Goal: Transaction & Acquisition: Purchase product/service

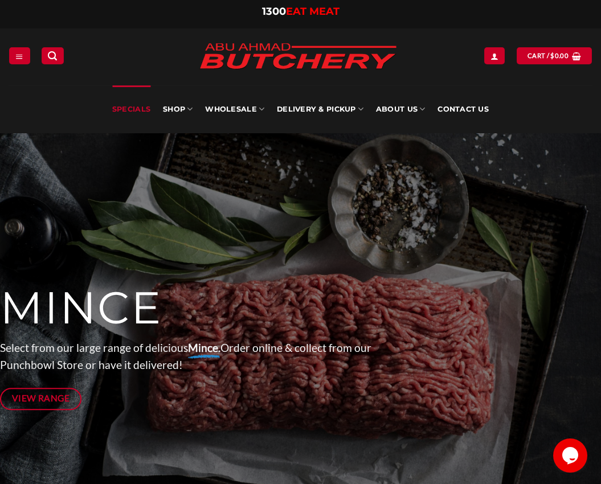
click at [134, 109] on link "Specials" at bounding box center [131, 109] width 38 height 48
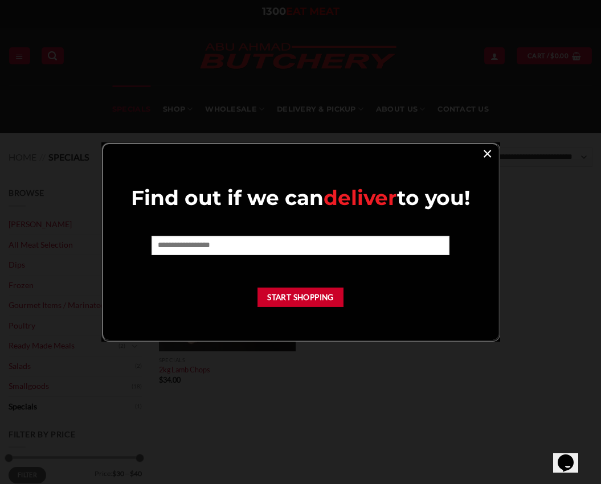
click at [488, 150] on link "×" at bounding box center [487, 152] width 17 height 15
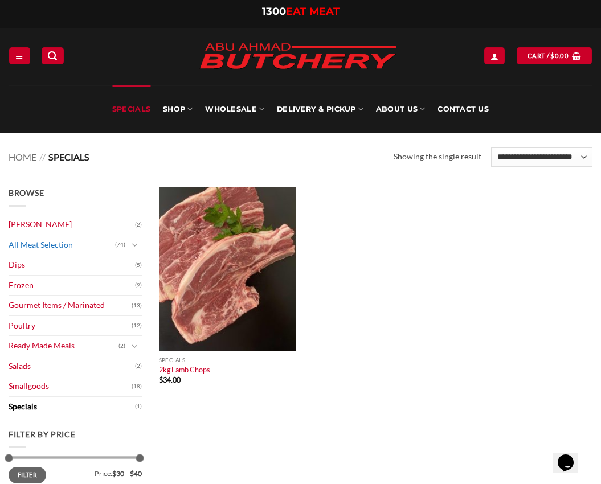
click at [34, 247] on link "All Meat Selection" at bounding box center [62, 245] width 106 height 20
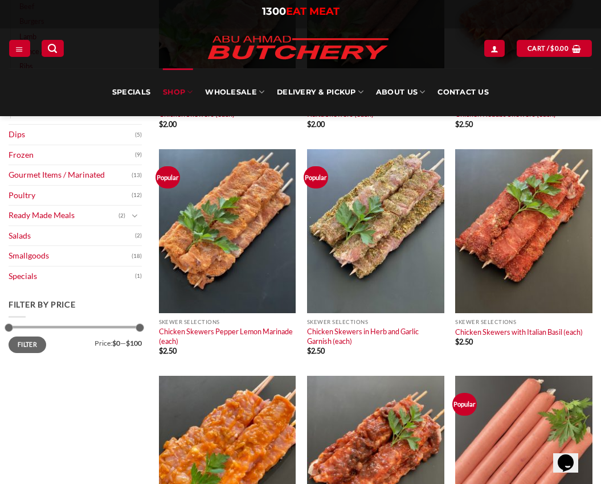
scroll to position [114, 0]
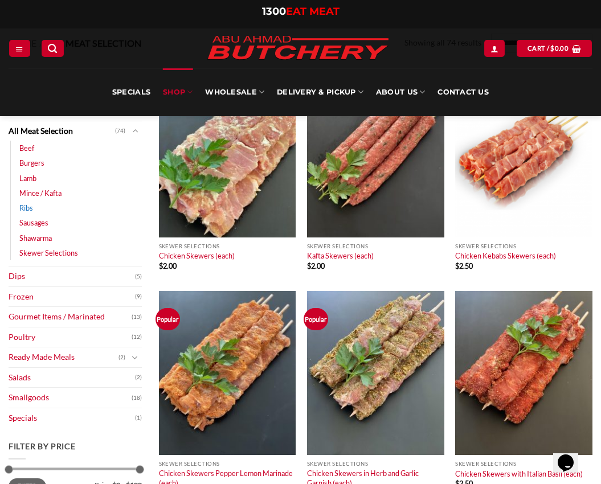
click at [21, 204] on link "Ribs" at bounding box center [26, 207] width 14 height 15
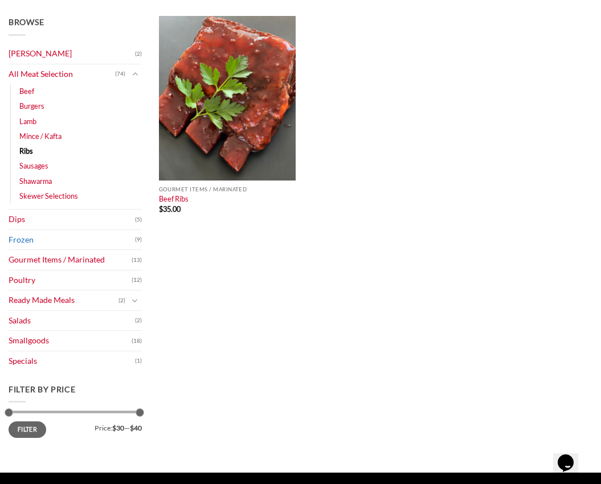
click at [81, 237] on link "Frozen" at bounding box center [72, 240] width 126 height 20
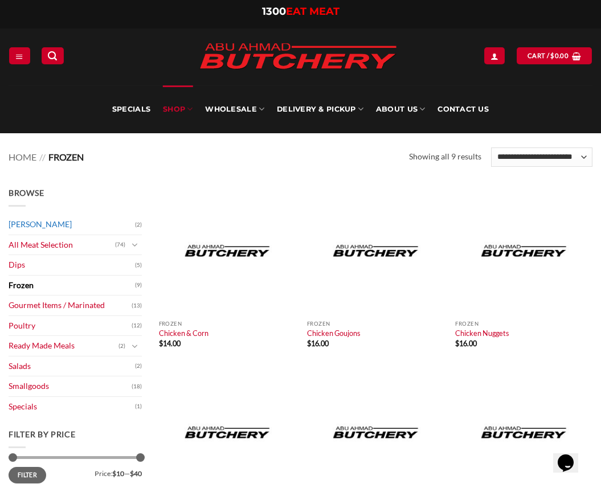
click at [56, 226] on link "[PERSON_NAME]" at bounding box center [72, 225] width 126 height 20
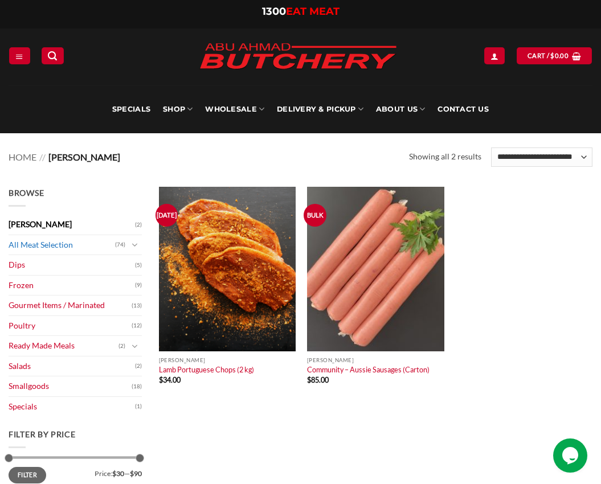
click at [51, 244] on link "All Meat Selection" at bounding box center [62, 245] width 106 height 20
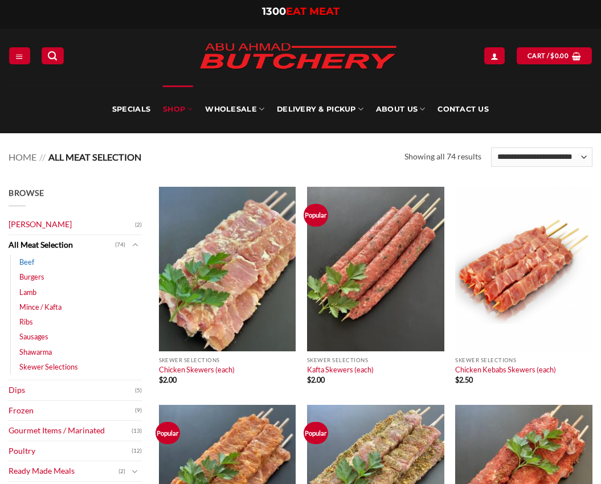
click at [30, 262] on link "Beef" at bounding box center [26, 261] width 15 height 15
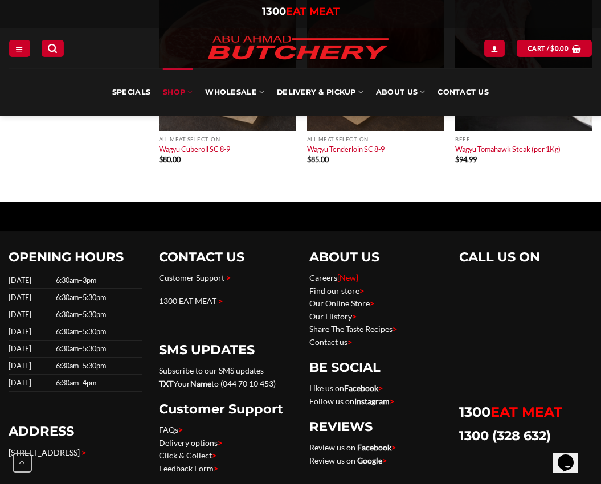
scroll to position [1082, 0]
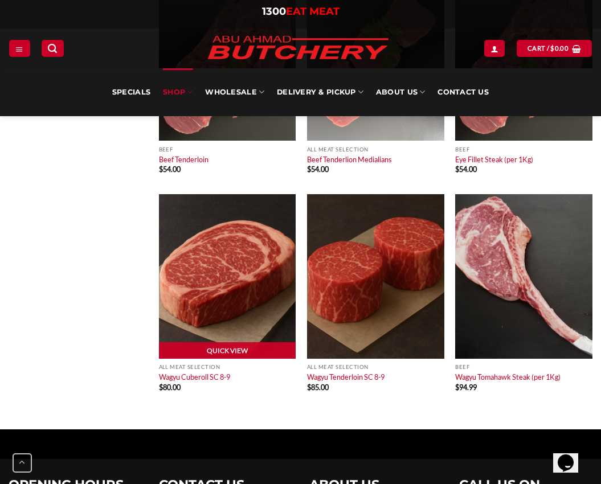
click at [200, 333] on img at bounding box center [227, 276] width 137 height 165
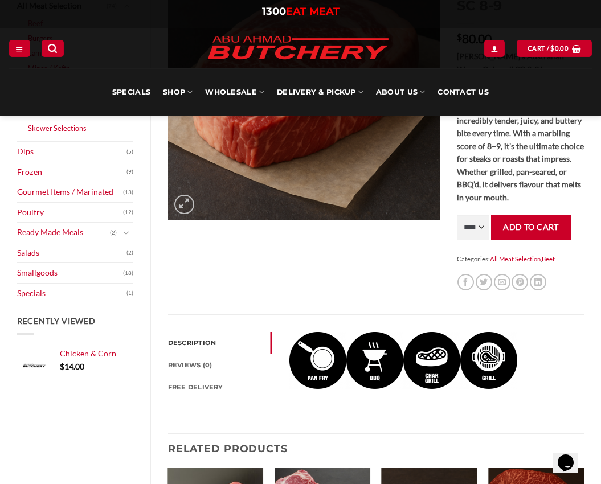
scroll to position [228, 0]
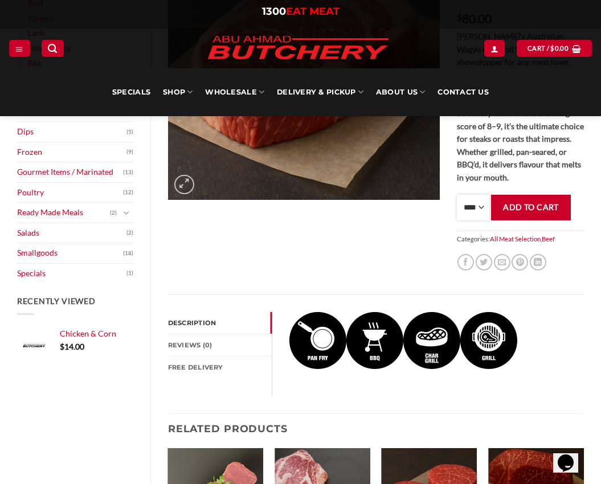
click at [469, 210] on select "**** * *** * *** * *** * *** * *** * *** * *** * *** * *** ** **** ** **** ** *…" at bounding box center [473, 208] width 33 height 26
select select "*"
click at [457, 195] on select "**** * *** * *** * *** * *** * *** * *** * *** * *** * *** ** **** ** **** ** *…" at bounding box center [473, 208] width 33 height 26
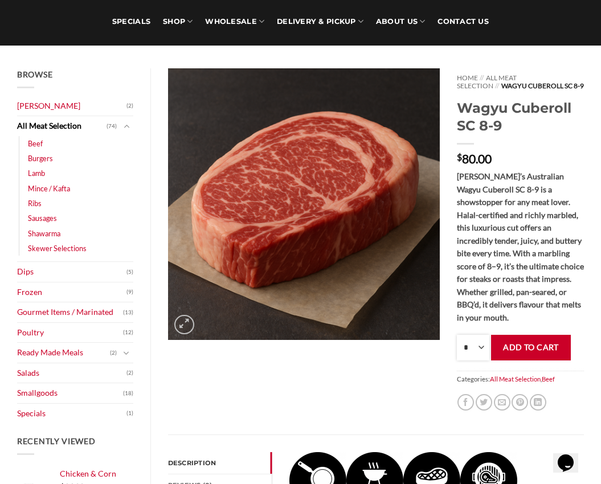
scroll to position [114, 0]
